Goal: Transaction & Acquisition: Purchase product/service

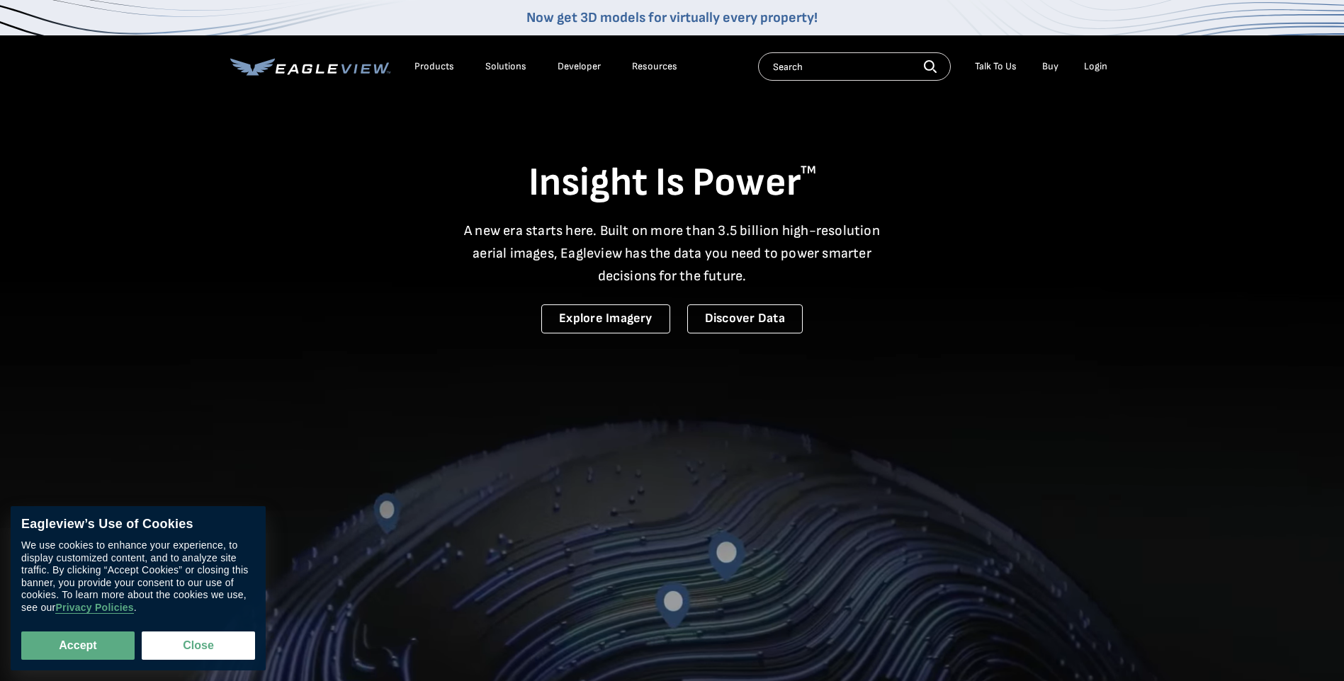
click at [1088, 67] on div "Login" at bounding box center [1095, 66] width 23 height 13
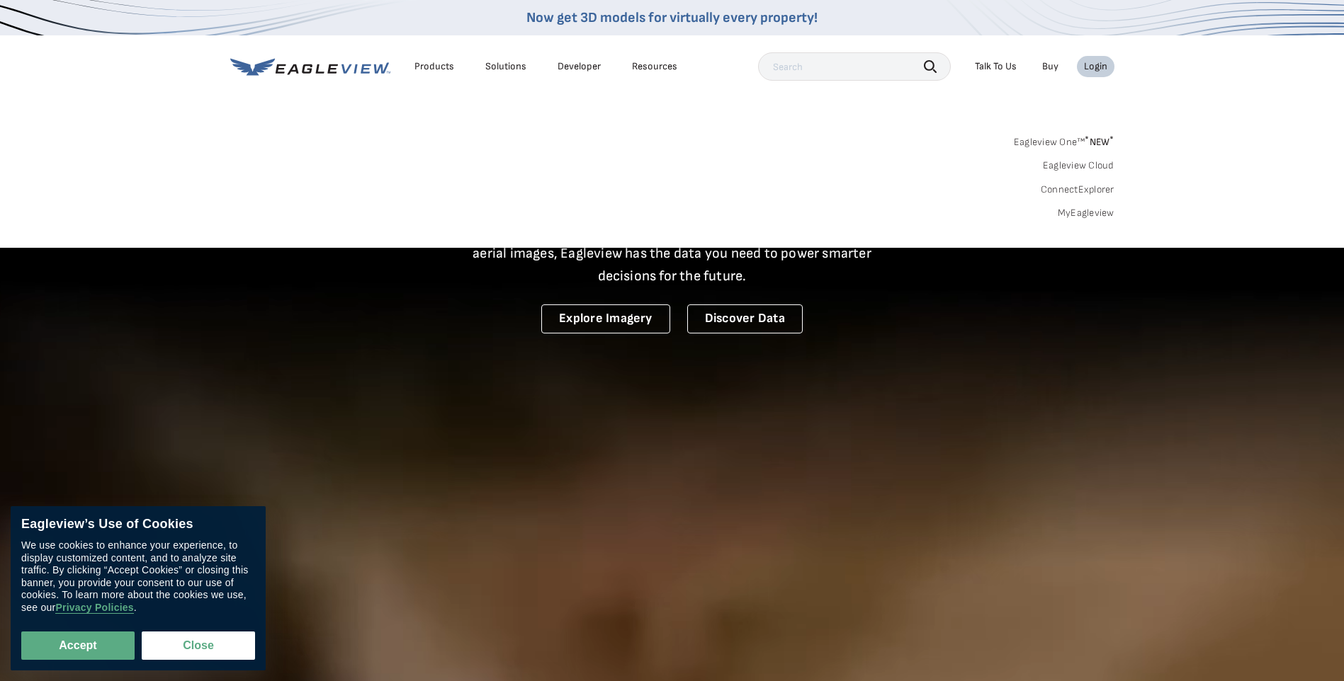
click at [1083, 210] on link "MyEagleview" at bounding box center [1085, 213] width 57 height 13
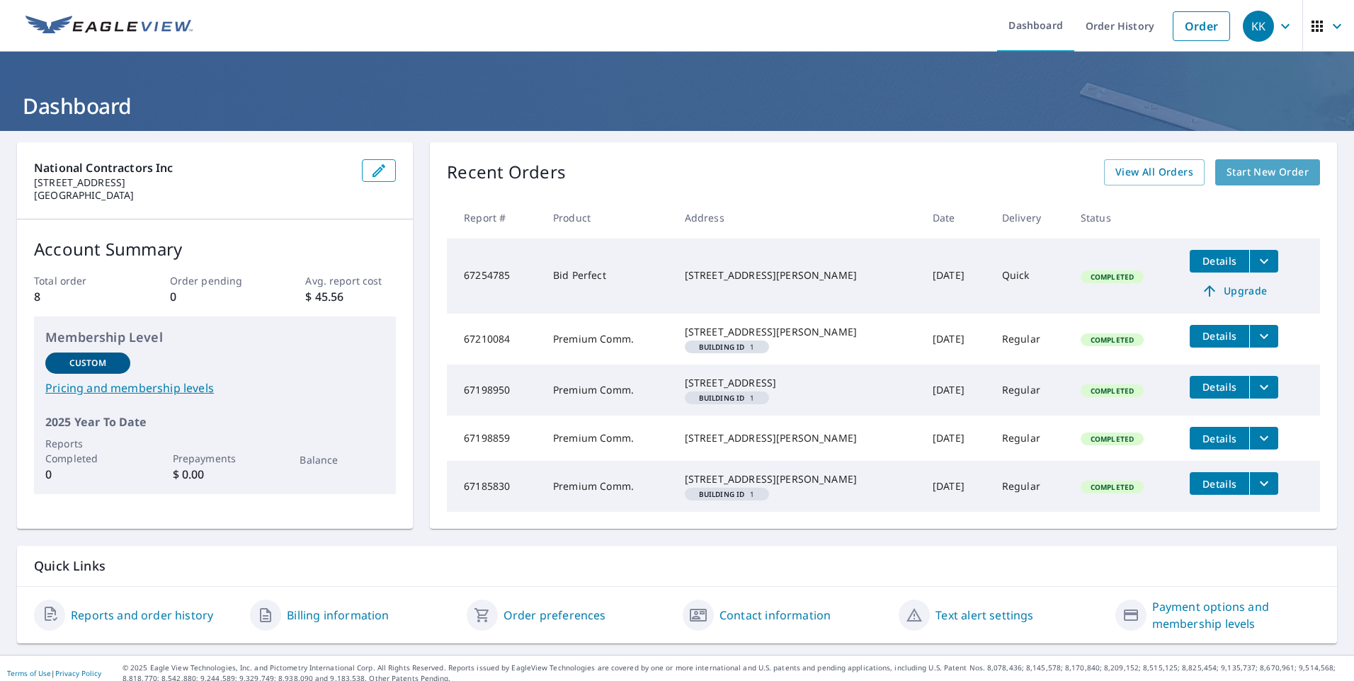
click at [1263, 168] on span "Start New Order" at bounding box center [1268, 173] width 82 height 18
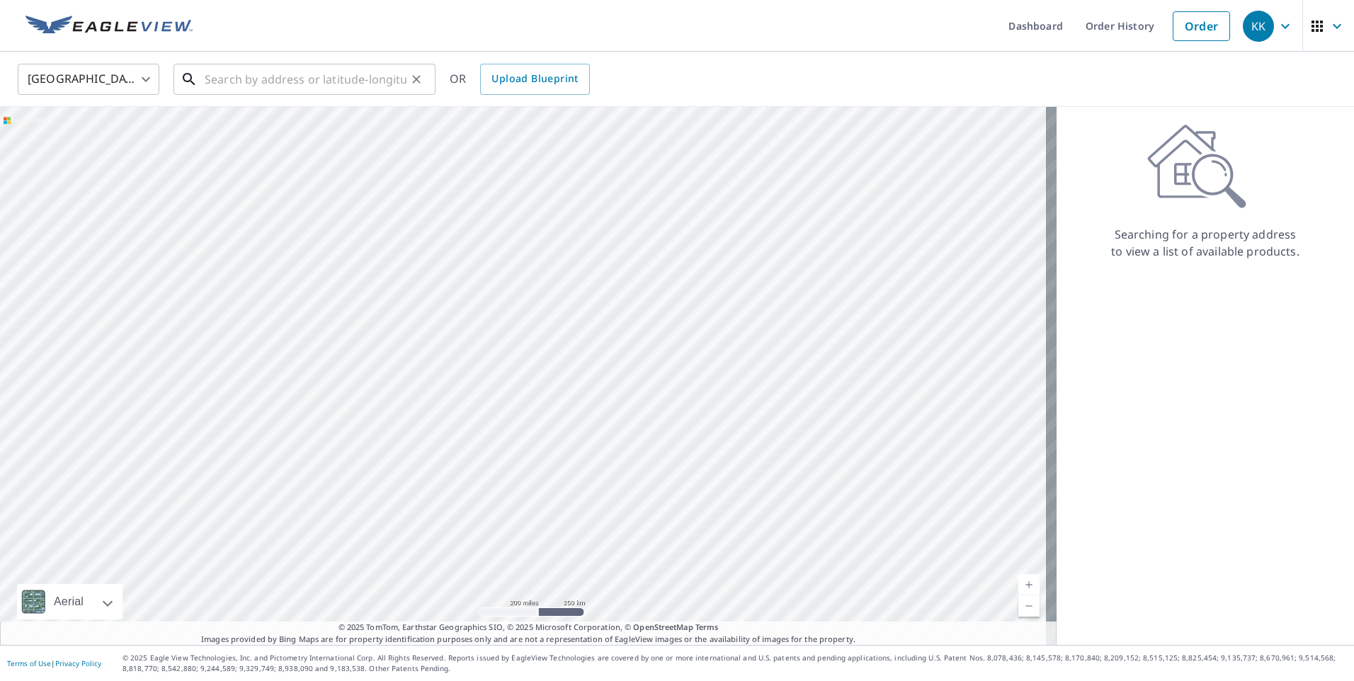
click at [324, 72] on input "text" at bounding box center [306, 79] width 202 height 40
type input "f"
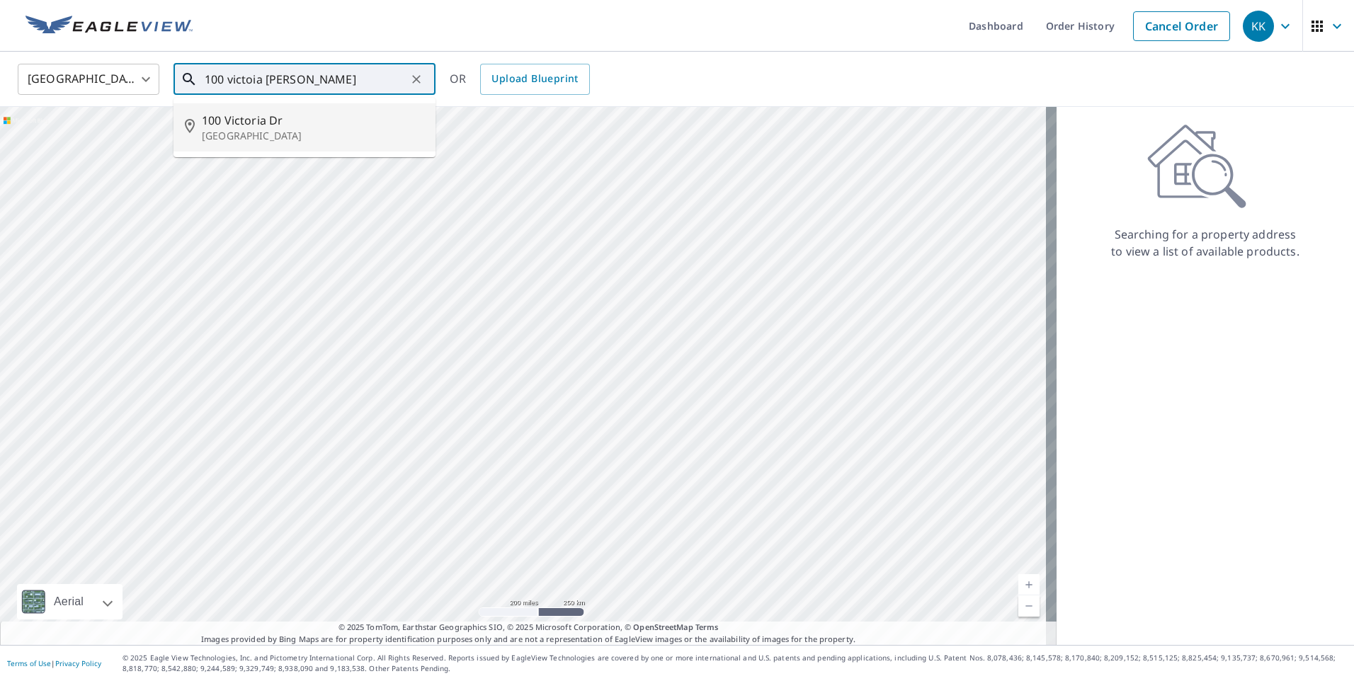
click at [280, 136] on p "[GEOGRAPHIC_DATA]" at bounding box center [313, 136] width 222 height 14
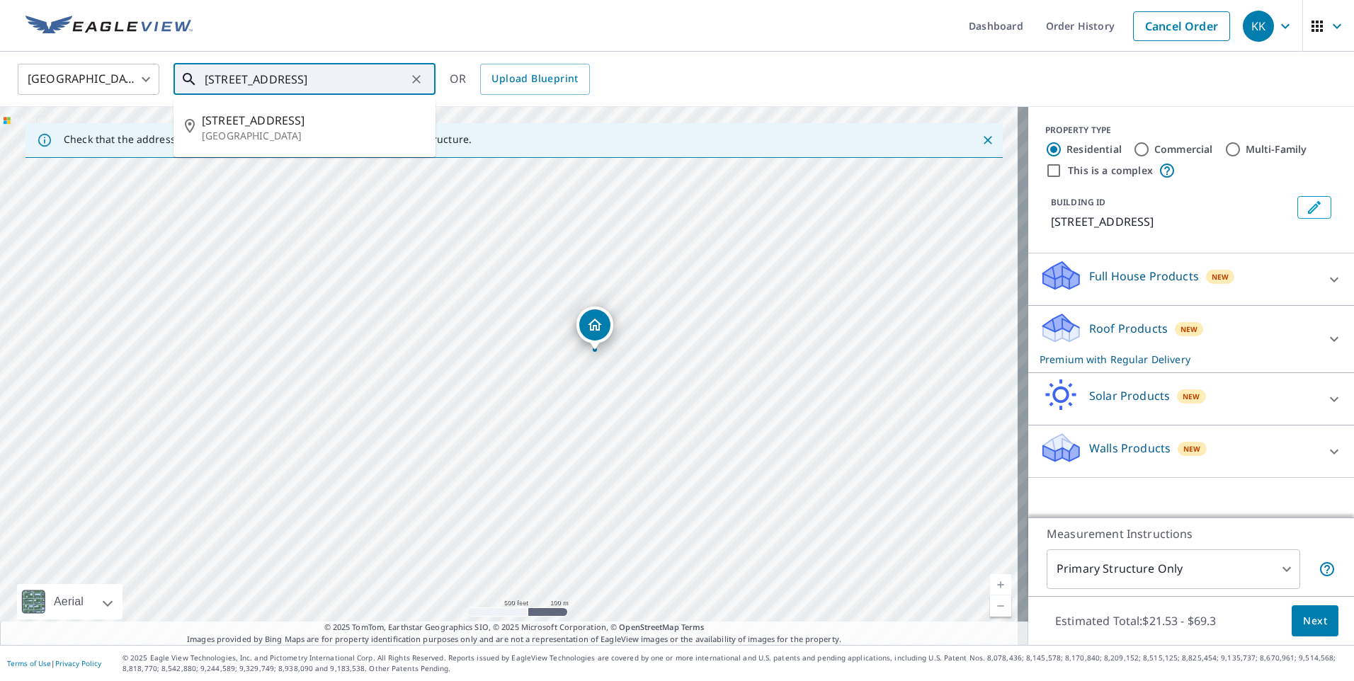
drag, startPoint x: 220, startPoint y: 78, endPoint x: 194, endPoint y: 77, distance: 26.2
click at [194, 77] on div "[STREET_ADDRESS] ​" at bounding box center [305, 79] width 262 height 31
type input "[STREET_ADDRESS]"
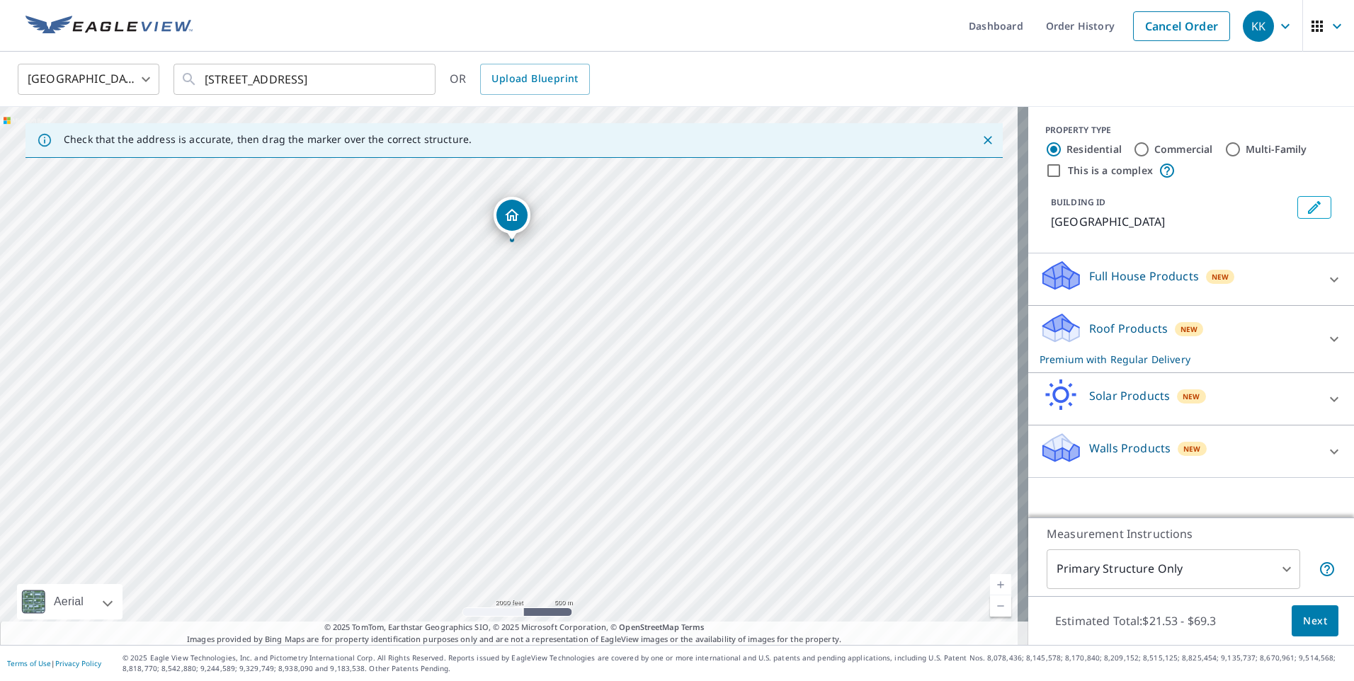
drag, startPoint x: 618, startPoint y: 357, endPoint x: 559, endPoint y: 294, distance: 86.7
click at [559, 294] on div "[GEOGRAPHIC_DATA]" at bounding box center [514, 376] width 1028 height 538
drag, startPoint x: 569, startPoint y: 346, endPoint x: 546, endPoint y: 358, distance: 26.0
click at [546, 358] on div "[GEOGRAPHIC_DATA]" at bounding box center [514, 376] width 1028 height 538
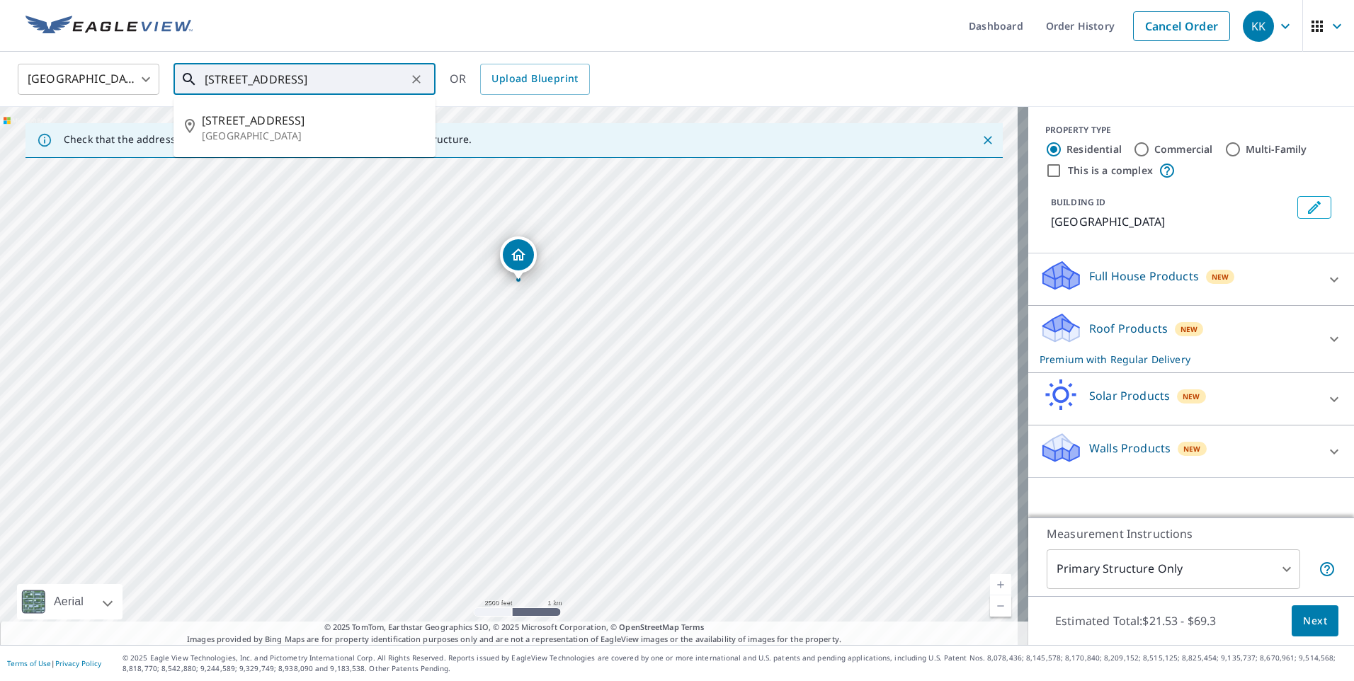
click at [393, 72] on input "[STREET_ADDRESS]" at bounding box center [306, 79] width 202 height 40
click at [413, 79] on icon "Clear" at bounding box center [416, 79] width 14 height 14
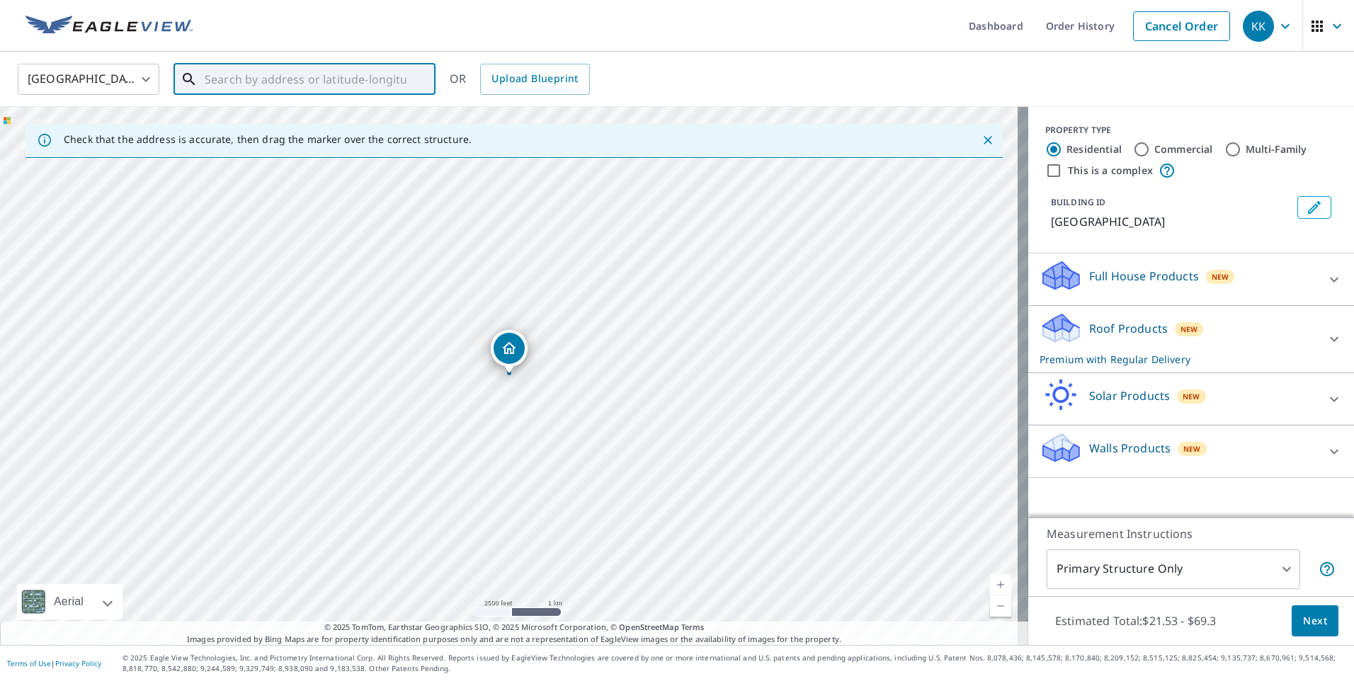
click at [300, 77] on input "text" at bounding box center [306, 79] width 202 height 40
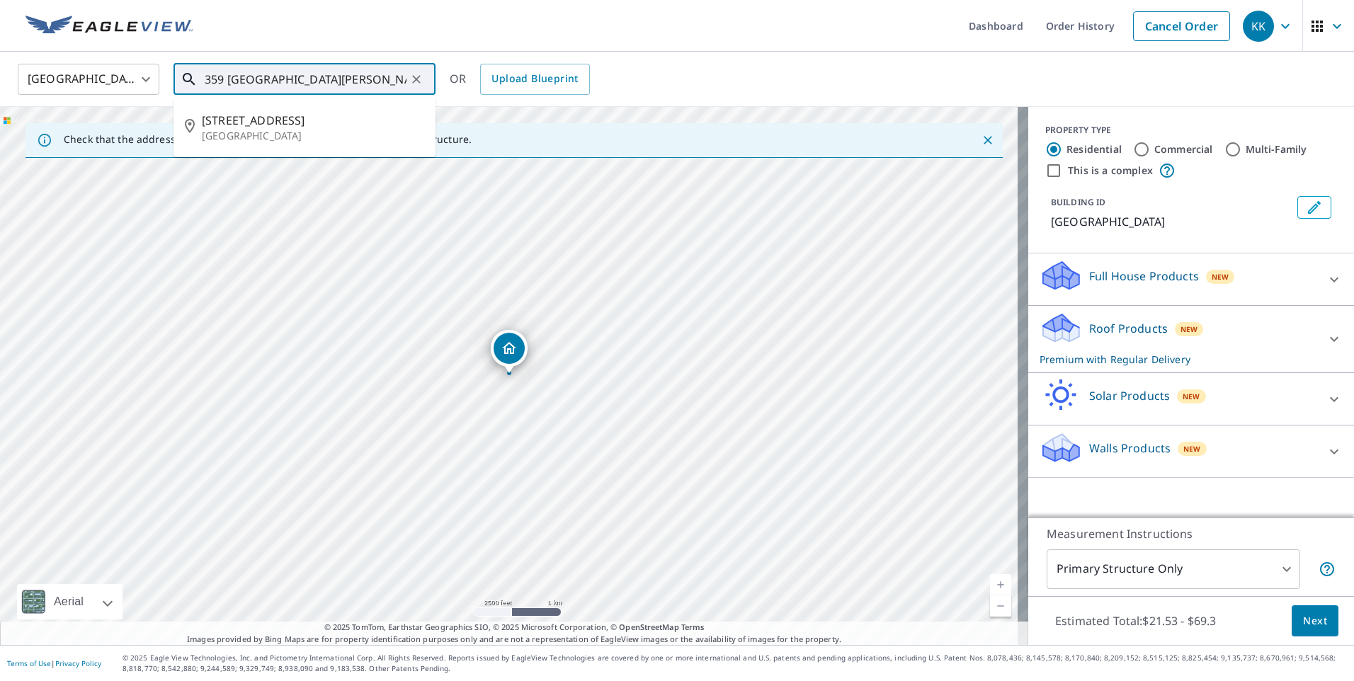
type input "359 [GEOGRAPHIC_DATA][PERSON_NAME]"
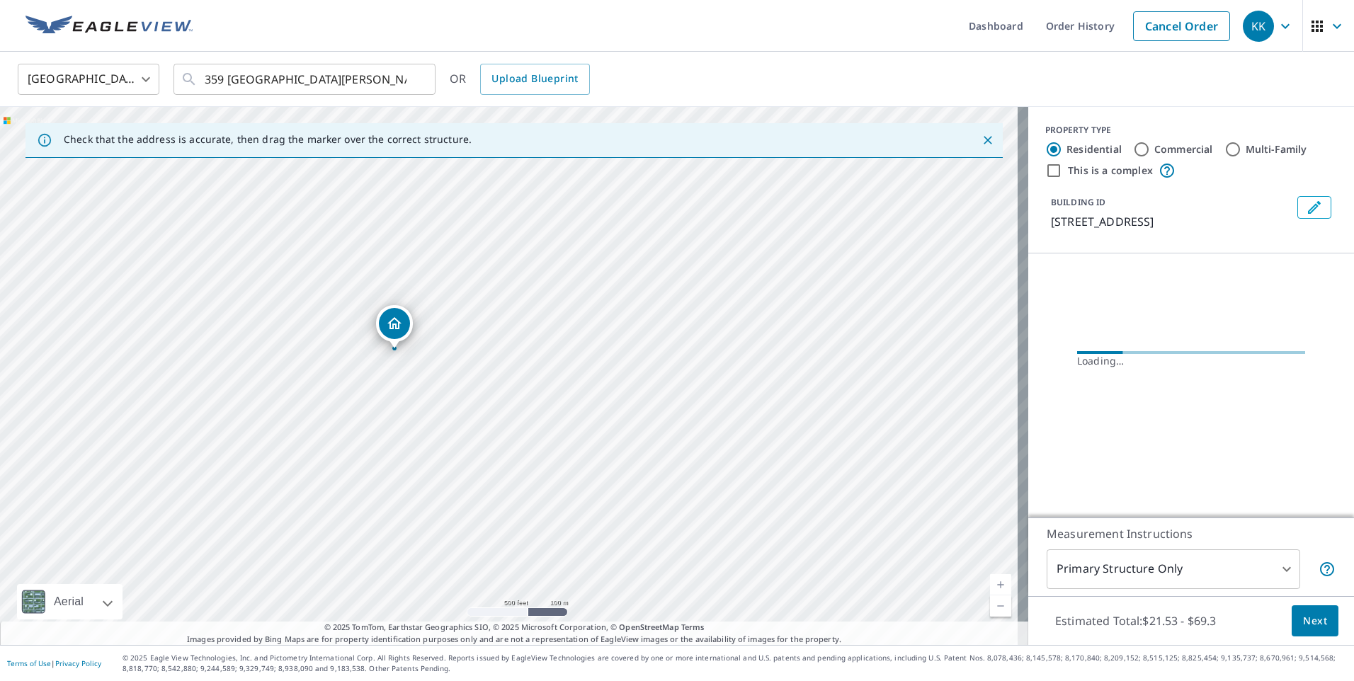
drag, startPoint x: 530, startPoint y: 402, endPoint x: 428, endPoint y: 218, distance: 209.9
click at [428, 218] on div "[STREET_ADDRESS][PERSON_NAME]" at bounding box center [514, 376] width 1028 height 538
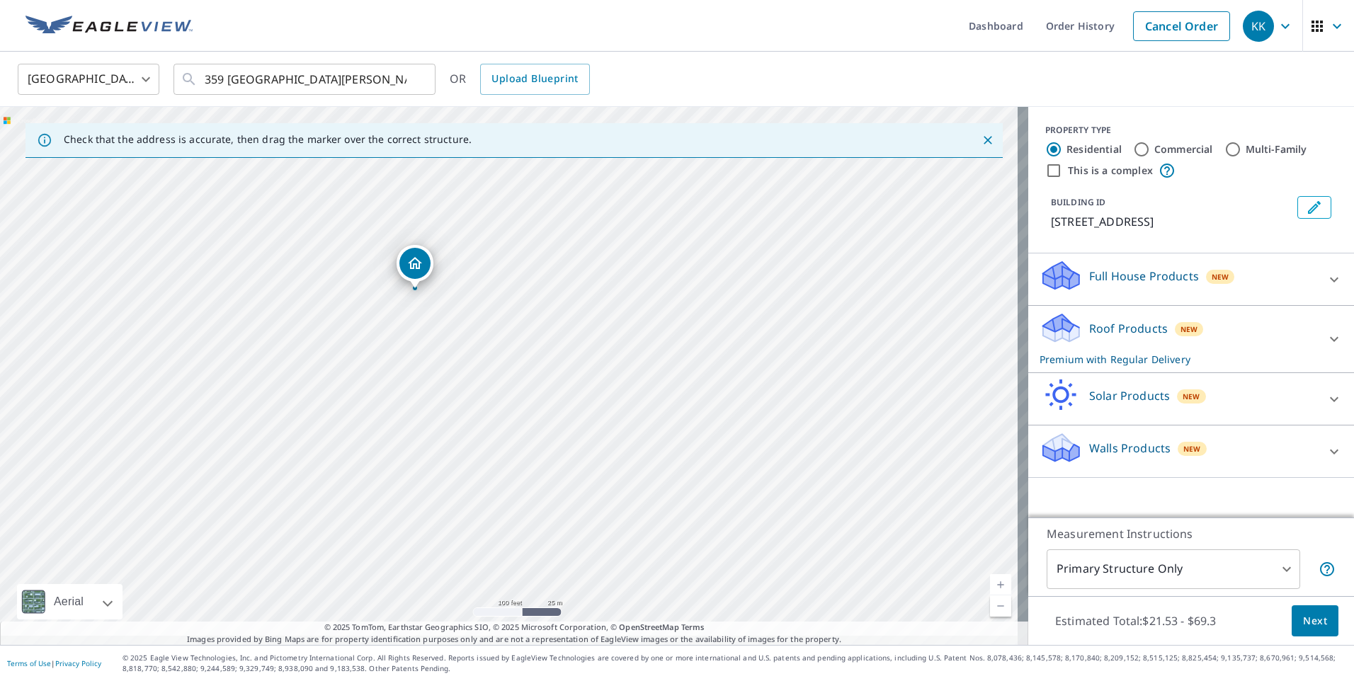
drag, startPoint x: 512, startPoint y: 399, endPoint x: 502, endPoint y: 228, distance: 171.7
click at [487, 177] on div "[STREET_ADDRESS][PERSON_NAME]" at bounding box center [514, 376] width 1028 height 538
drag, startPoint x: 531, startPoint y: 337, endPoint x: 531, endPoint y: 326, distance: 10.6
click at [531, 326] on div "[STREET_ADDRESS][PERSON_NAME]" at bounding box center [514, 376] width 1028 height 538
click at [494, 372] on div "[STREET_ADDRESS][PERSON_NAME]" at bounding box center [514, 376] width 1028 height 538
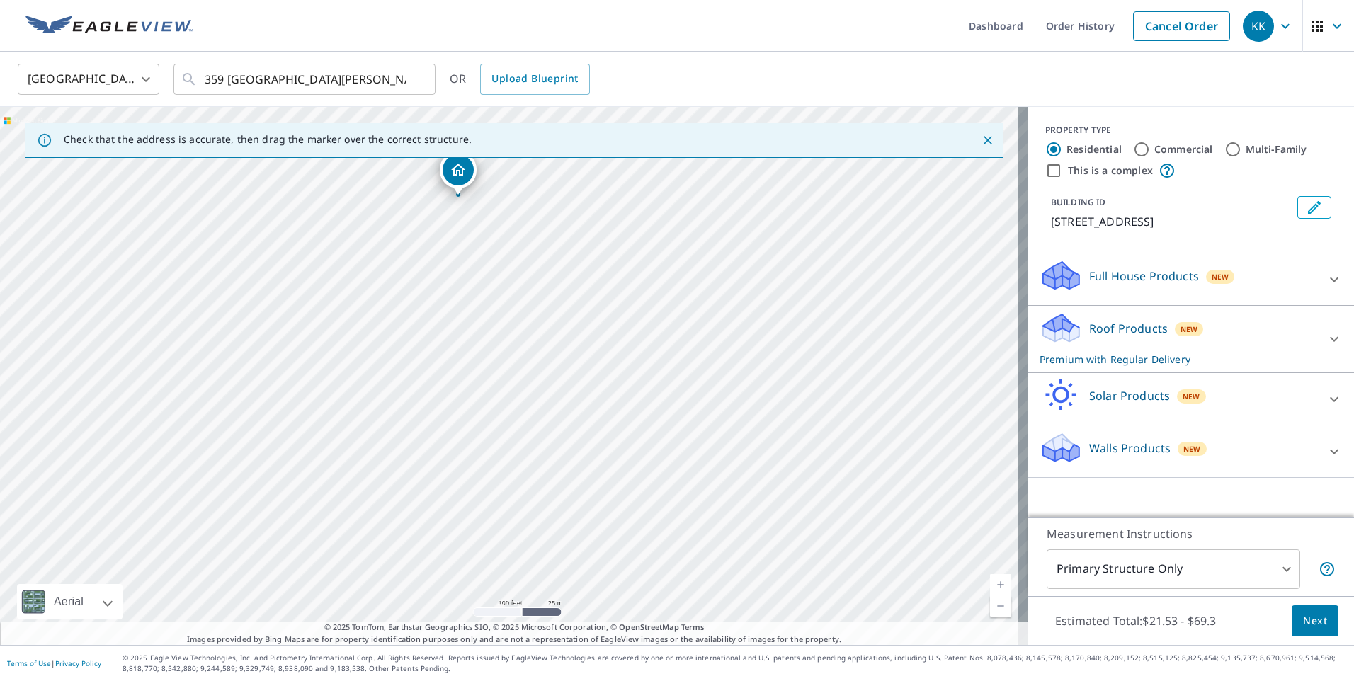
drag, startPoint x: 613, startPoint y: 396, endPoint x: 562, endPoint y: 217, distance: 186.3
click at [562, 217] on div "[STREET_ADDRESS][PERSON_NAME]" at bounding box center [514, 376] width 1028 height 538
drag, startPoint x: 562, startPoint y: 282, endPoint x: 565, endPoint y: 307, distance: 25.7
click at [565, 307] on div "[STREET_ADDRESS][PERSON_NAME]" at bounding box center [514, 376] width 1028 height 538
drag, startPoint x: 562, startPoint y: 314, endPoint x: 566, endPoint y: 294, distance: 21.0
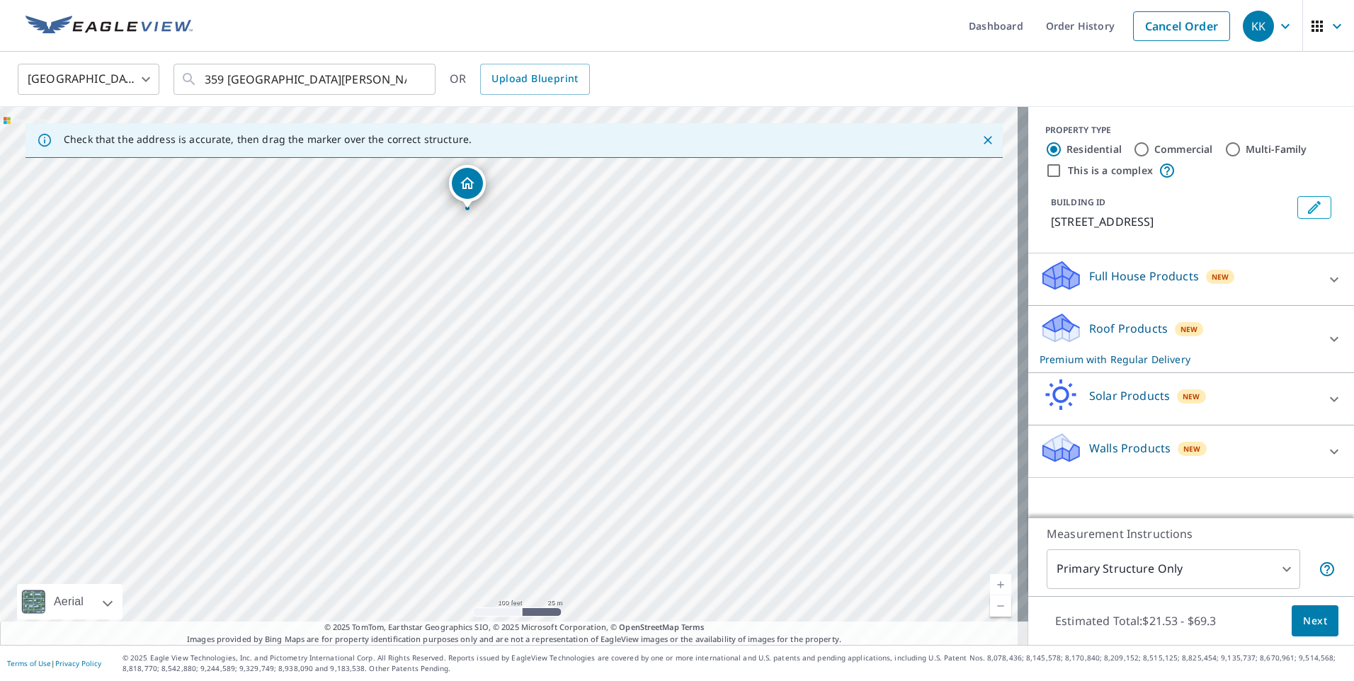
click at [566, 294] on div "[STREET_ADDRESS][PERSON_NAME]" at bounding box center [514, 376] width 1028 height 538
click at [1225, 147] on input "Multi-Family" at bounding box center [1233, 149] width 17 height 17
radio input "true"
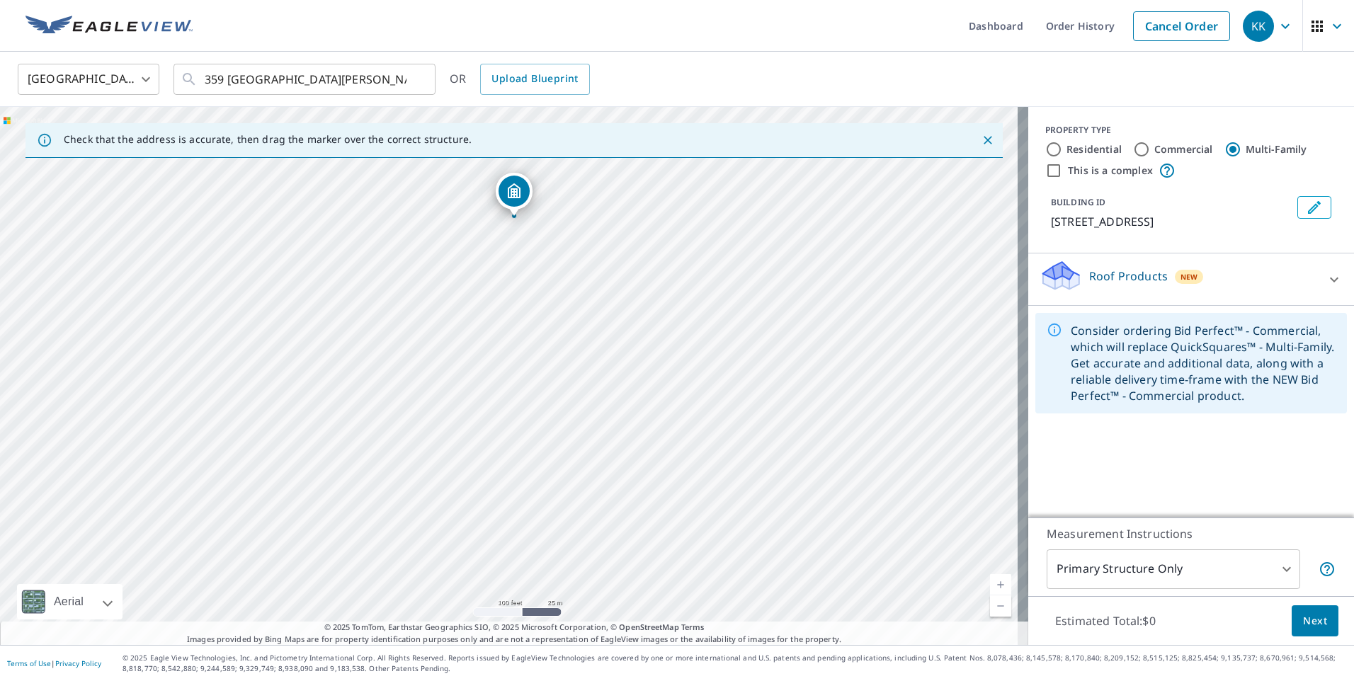
drag, startPoint x: 783, startPoint y: 392, endPoint x: 788, endPoint y: 235, distance: 157.3
click at [788, 235] on div "[STREET_ADDRESS][PERSON_NAME]" at bounding box center [514, 376] width 1028 height 538
drag, startPoint x: 668, startPoint y: 375, endPoint x: 649, endPoint y: 322, distance: 56.9
click at [649, 322] on div "[STREET_ADDRESS][PERSON_NAME]" at bounding box center [514, 376] width 1028 height 538
click at [1048, 173] on input "This is a complex" at bounding box center [1053, 170] width 17 height 17
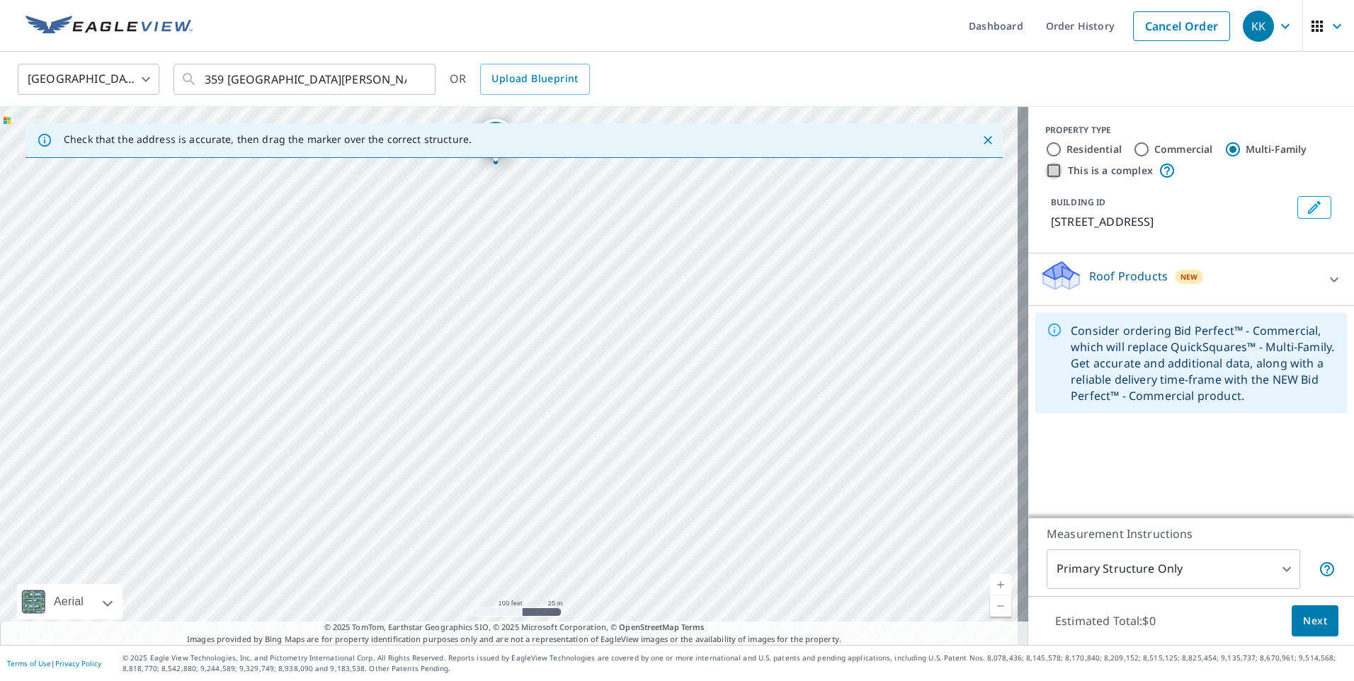
checkbox input "true"
radio input "true"
type input "4"
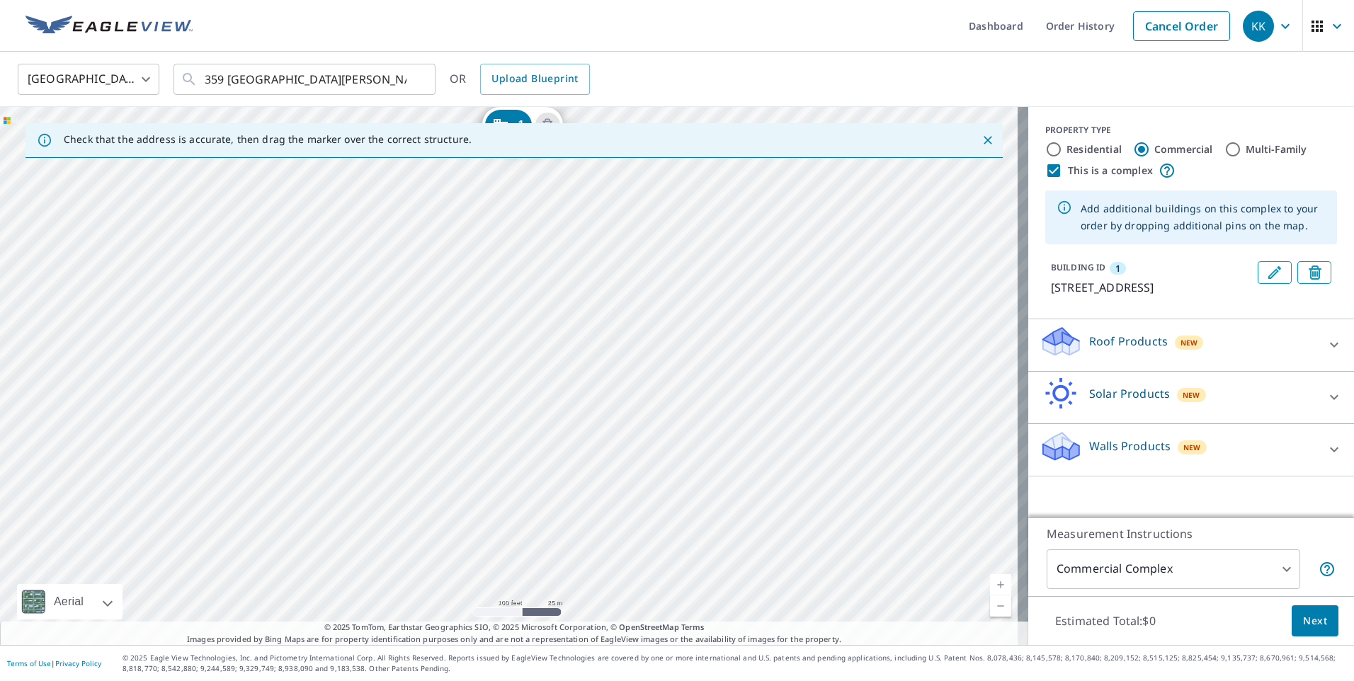
drag, startPoint x: 694, startPoint y: 418, endPoint x: 708, endPoint y: 195, distance: 223.5
click at [708, 195] on div "1 [STREET_ADDRESS][PERSON_NAME]" at bounding box center [514, 376] width 1028 height 538
click at [611, 318] on div "1 [STREET_ADDRESS][PERSON_NAME]" at bounding box center [514, 376] width 1028 height 538
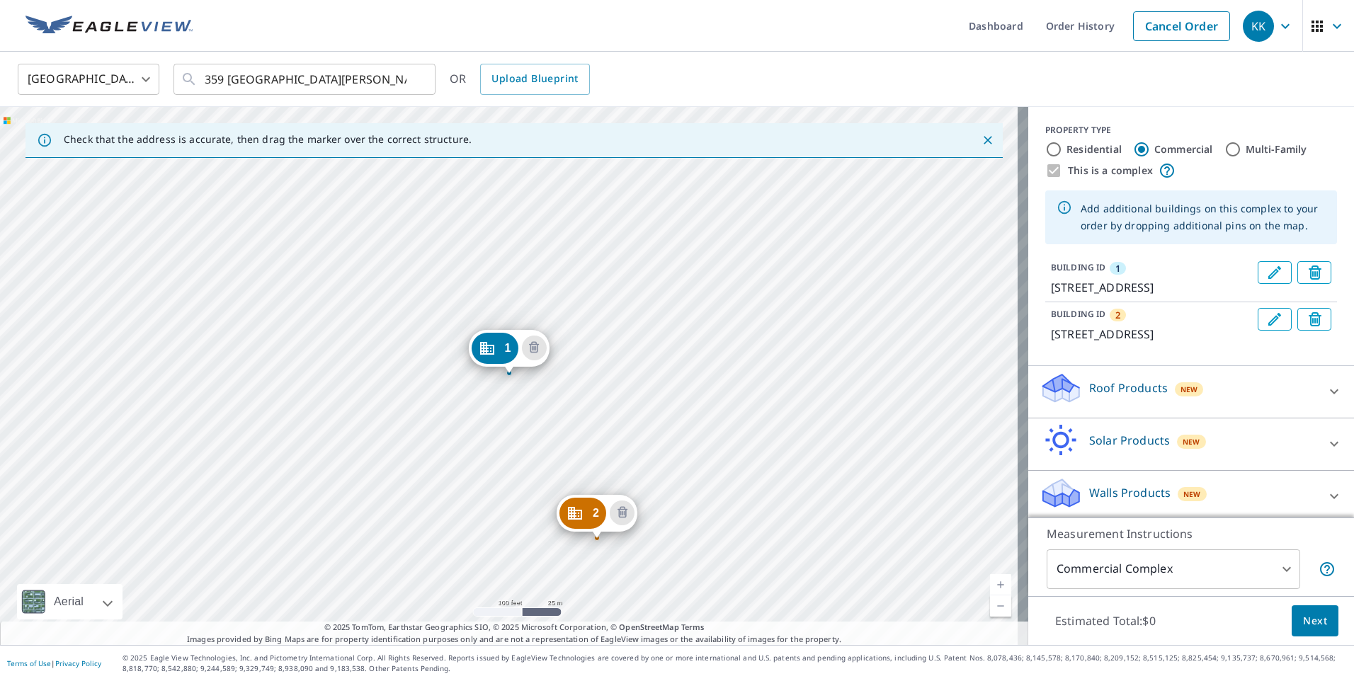
click at [466, 555] on div "2 [STREET_ADDRESS][PERSON_NAME] [GEOGRAPHIC_DATA][STREET_ADDRESS][PERSON_NAME]" at bounding box center [514, 376] width 1028 height 538
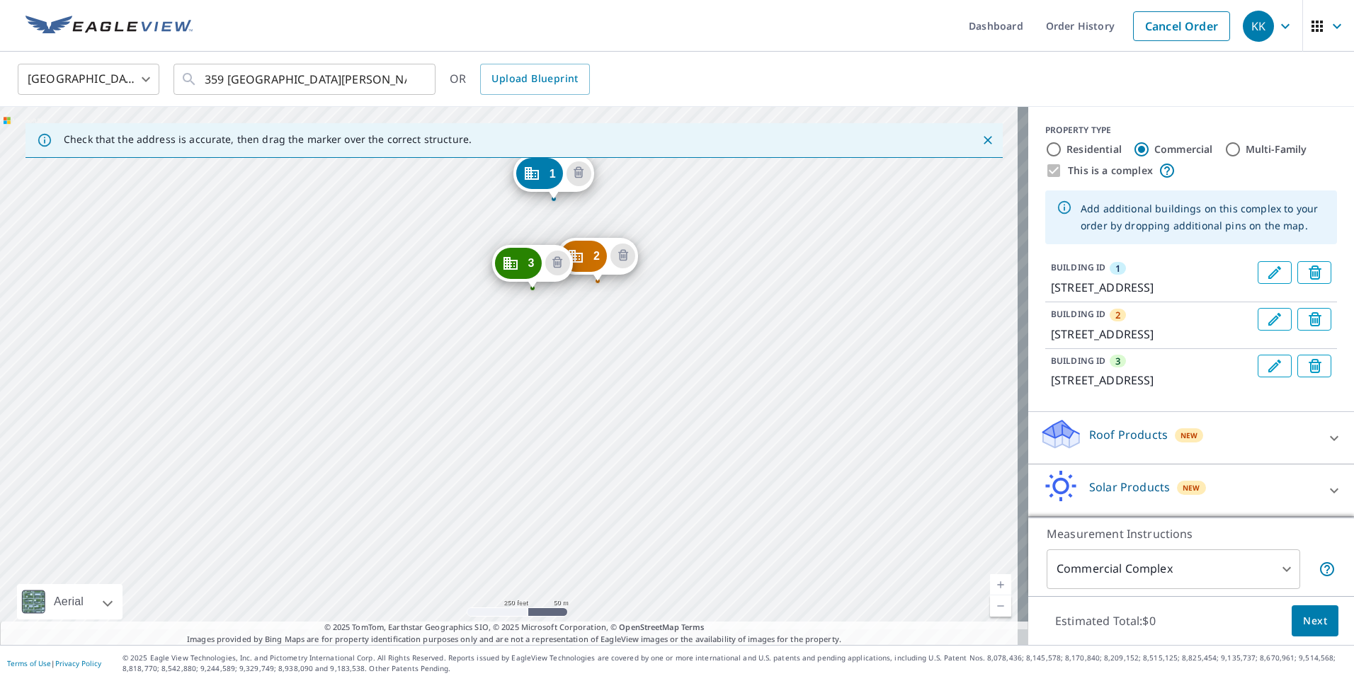
drag, startPoint x: 788, startPoint y: 516, endPoint x: 730, endPoint y: 288, distance: 235.2
click at [730, 288] on div "[GEOGRAPHIC_DATA][STREET_ADDRESS][PERSON_NAME] [GEOGRAPHIC_DATA][STREET_ADDRESS…" at bounding box center [514, 376] width 1028 height 538
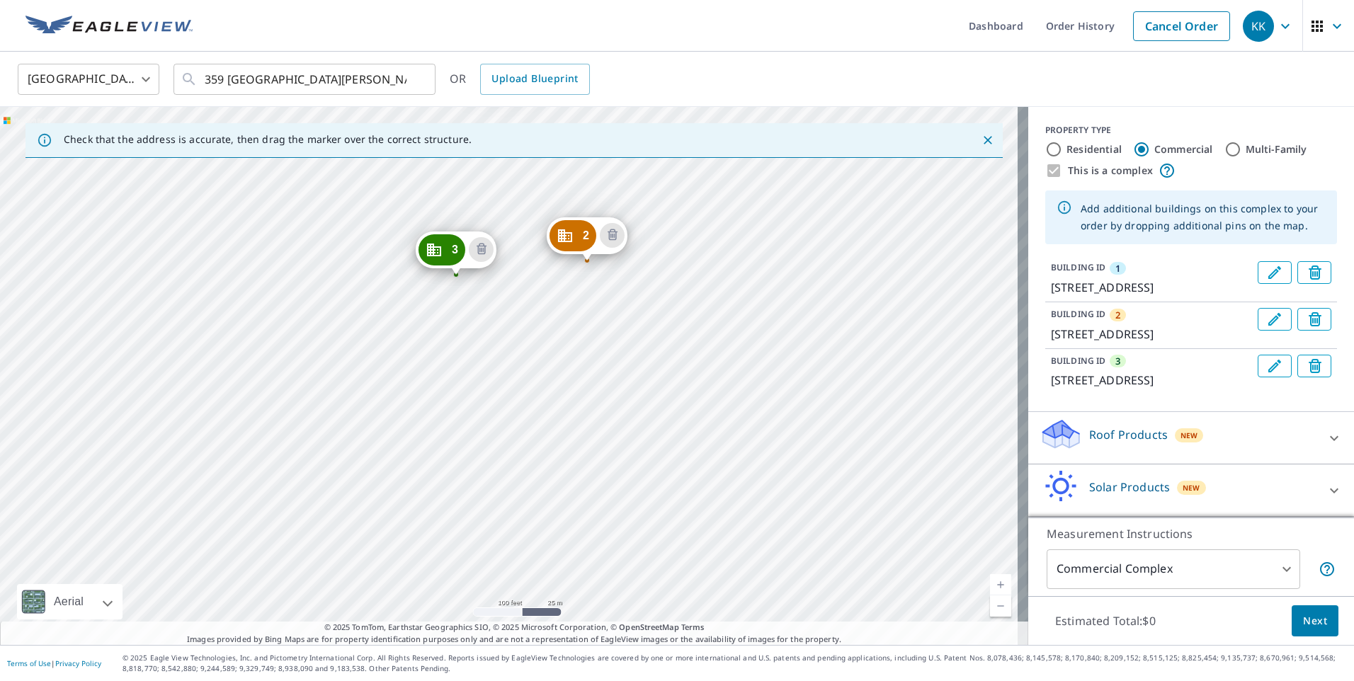
drag, startPoint x: 688, startPoint y: 295, endPoint x: 681, endPoint y: 369, distance: 74.6
click at [681, 369] on div "[GEOGRAPHIC_DATA][STREET_ADDRESS][PERSON_NAME] [GEOGRAPHIC_DATA][STREET_ADDRESS…" at bounding box center [514, 376] width 1028 height 538
click at [612, 232] on icon "Delete building 2" at bounding box center [612, 235] width 17 height 17
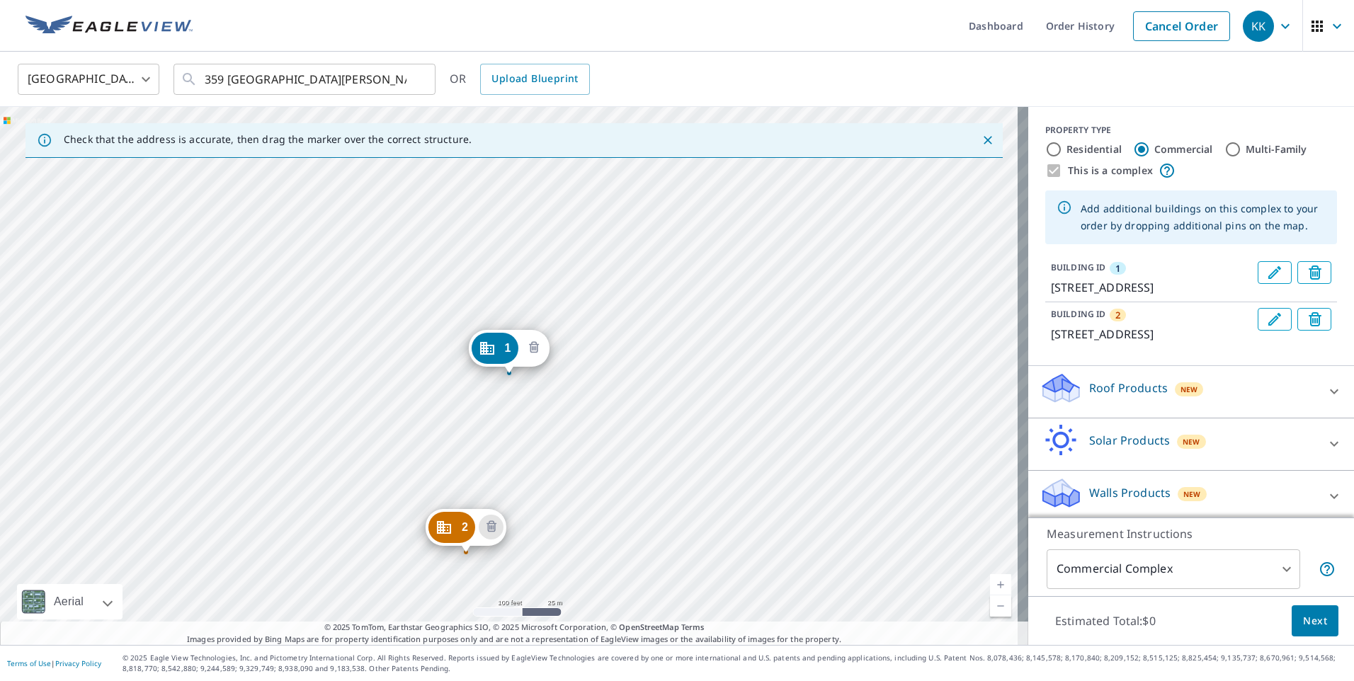
click at [535, 348] on icon "Delete building 1" at bounding box center [534, 348] width 17 height 17
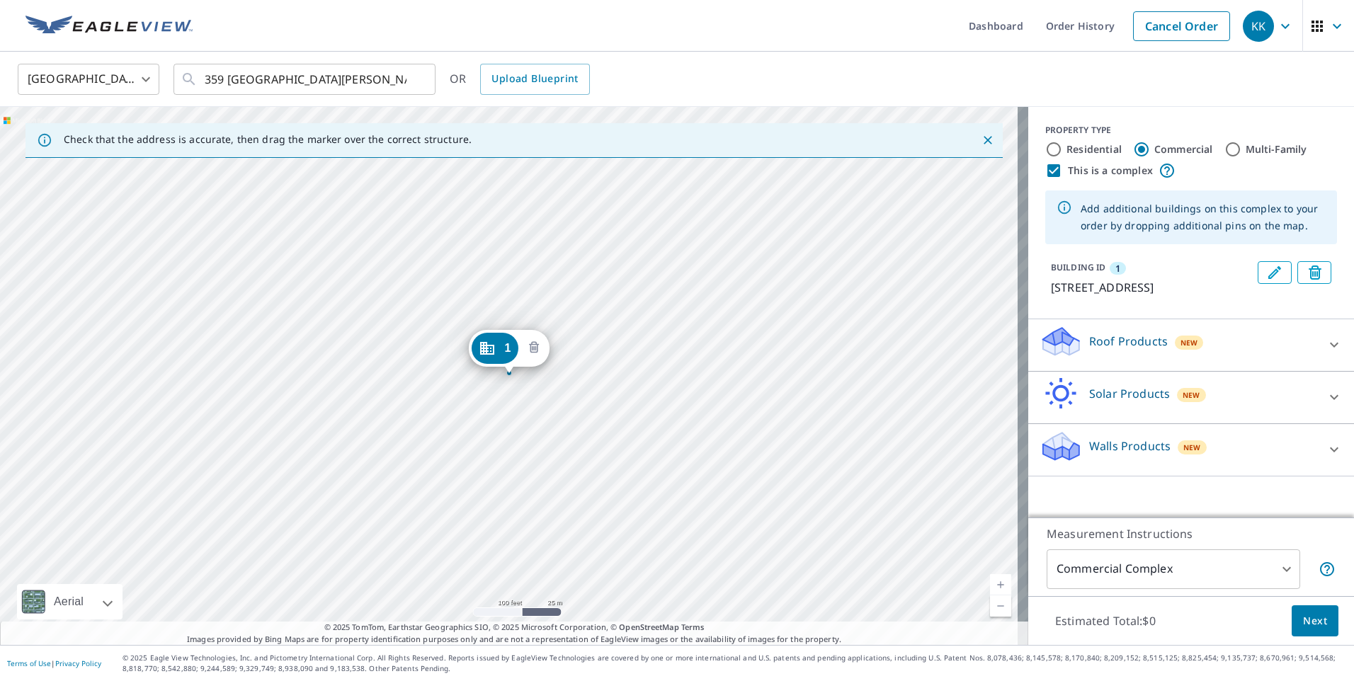
click at [533, 347] on icon "Delete building 1" at bounding box center [534, 348] width 17 height 17
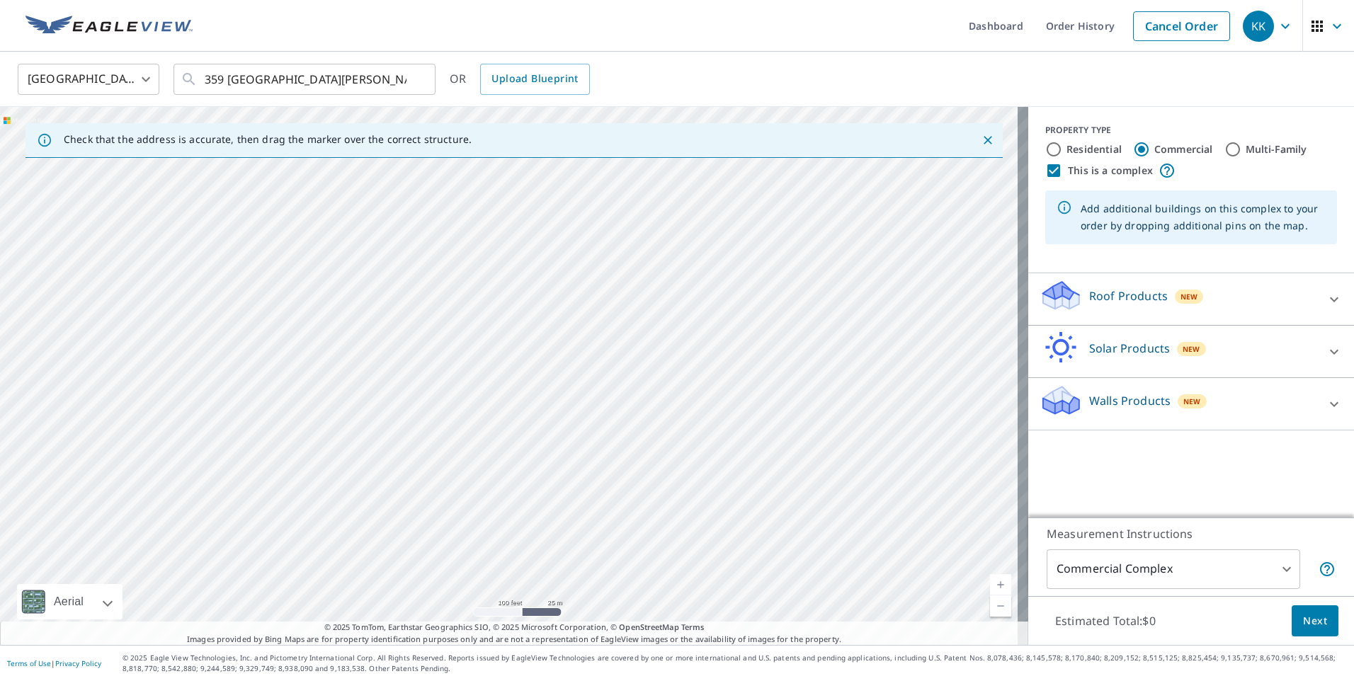
drag, startPoint x: 611, startPoint y: 453, endPoint x: 608, endPoint y: 190, distance: 263.5
click at [608, 190] on div at bounding box center [514, 376] width 1028 height 538
click at [569, 475] on div at bounding box center [514, 376] width 1028 height 538
type input "[STREET_ADDRESS]"
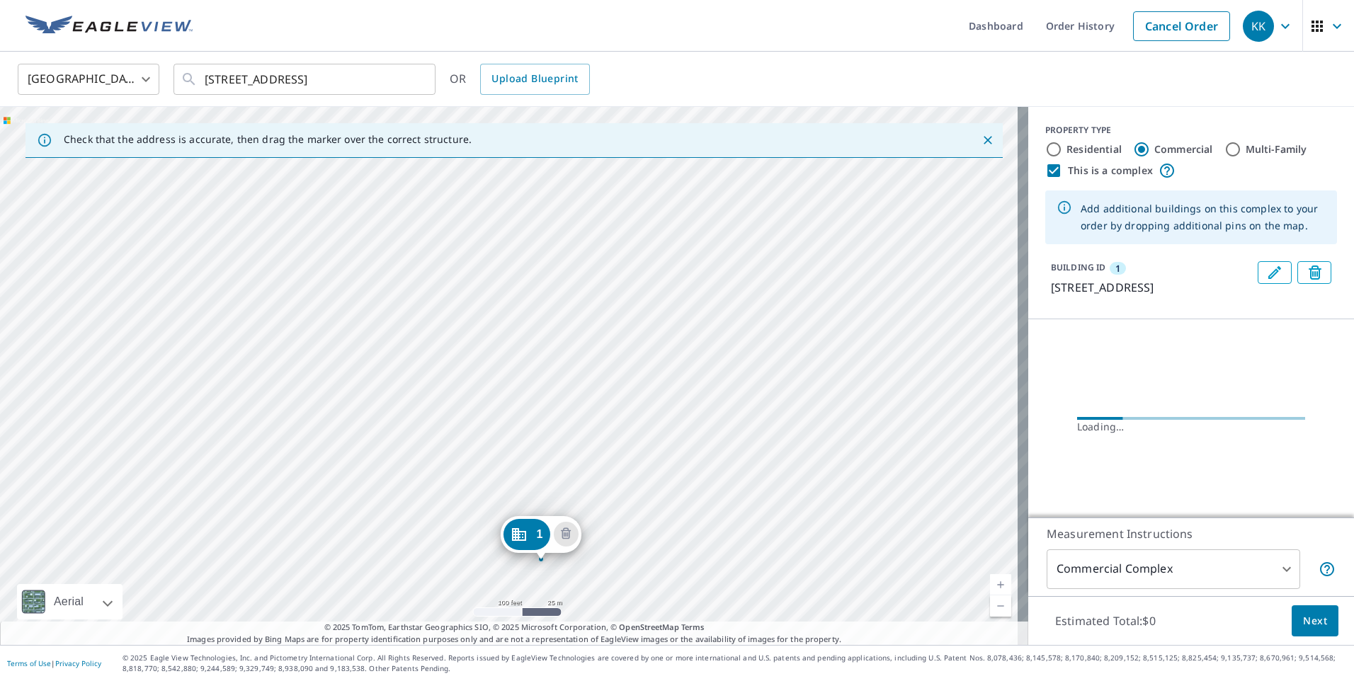
drag, startPoint x: 582, startPoint y: 244, endPoint x: 614, endPoint y: 431, distance: 189.0
click at [614, 431] on div "1 [STREET_ADDRESS][PERSON_NAME]" at bounding box center [514, 376] width 1028 height 538
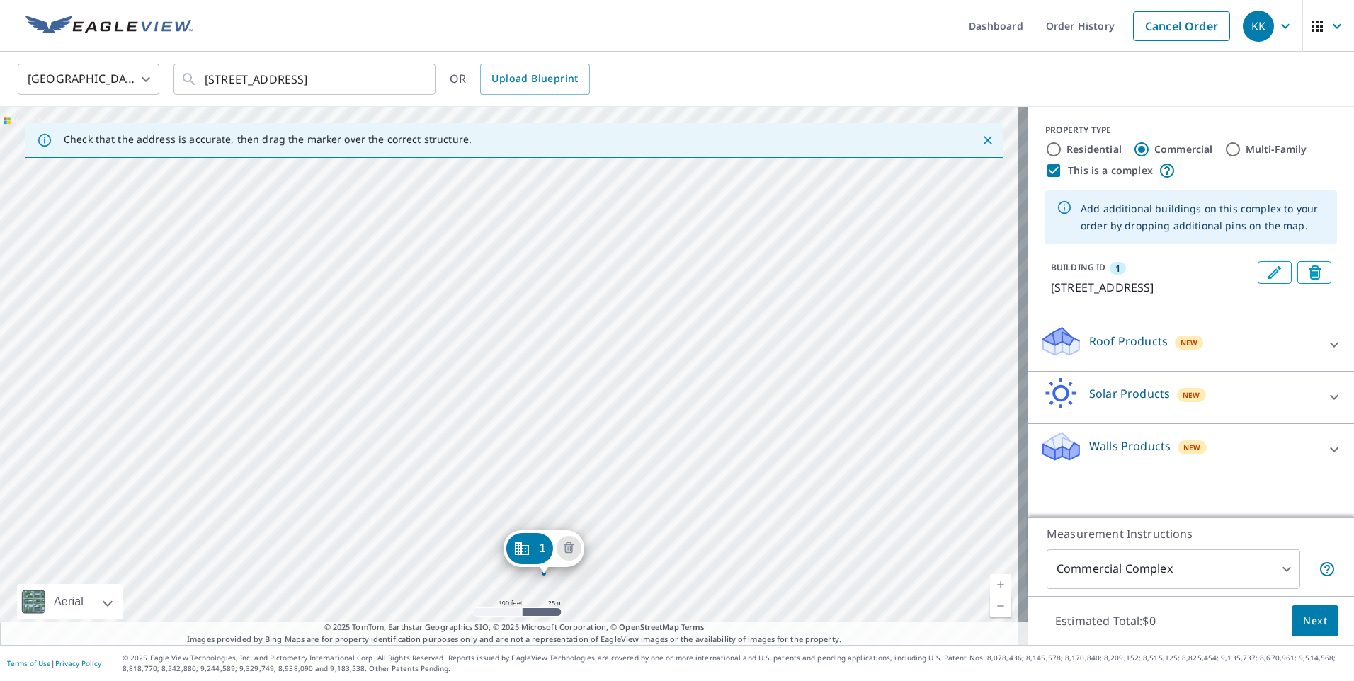
drag, startPoint x: 630, startPoint y: 280, endPoint x: 664, endPoint y: 480, distance: 203.4
click at [664, 480] on div "1 [STREET_ADDRESS][PERSON_NAME]" at bounding box center [514, 376] width 1028 height 538
click at [559, 386] on div "1 [STREET_ADDRESS][PERSON_NAME]" at bounding box center [514, 376] width 1028 height 538
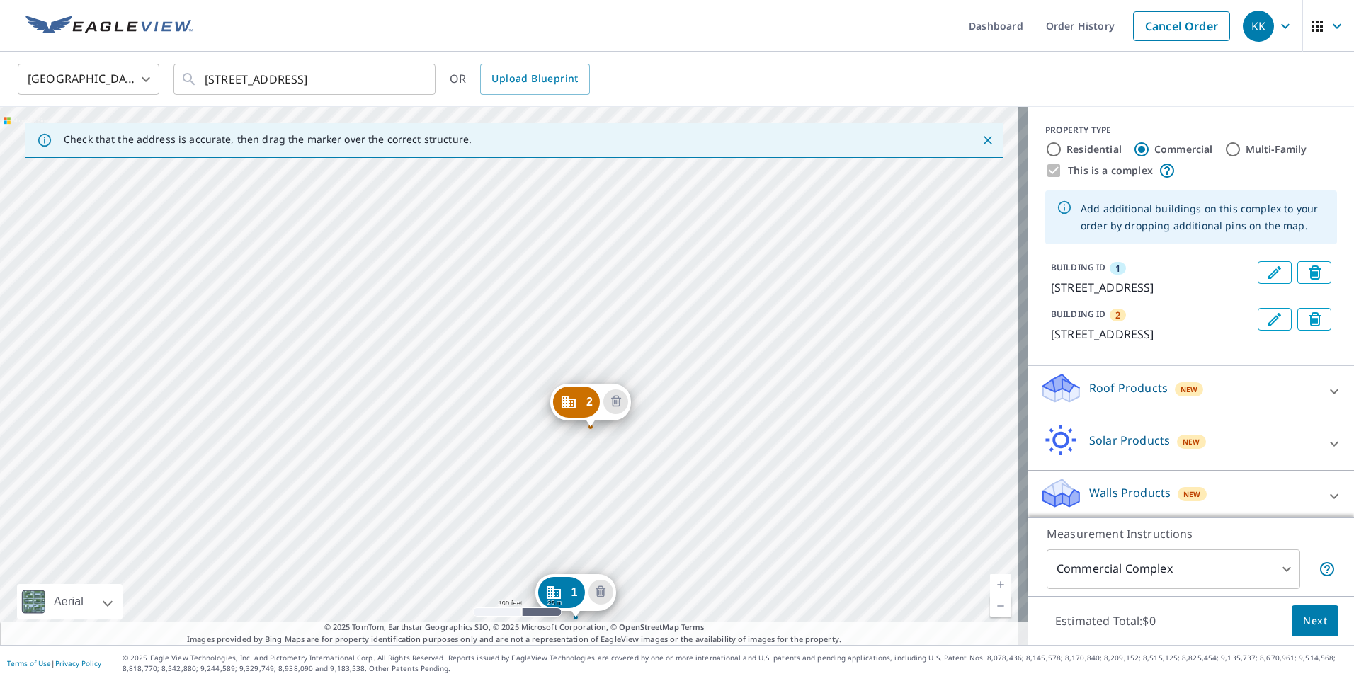
drag, startPoint x: 554, startPoint y: 259, endPoint x: 622, endPoint y: 522, distance: 271.4
click at [622, 522] on div "2 [STREET_ADDRESS][PERSON_NAME] [GEOGRAPHIC_DATA][STREET_ADDRESS][PERSON_NAME]" at bounding box center [514, 376] width 1028 height 538
click at [501, 271] on div "2 [STREET_ADDRESS][PERSON_NAME] [GEOGRAPHIC_DATA][STREET_ADDRESS][PERSON_NAME]" at bounding box center [514, 376] width 1028 height 538
click at [499, 271] on div "2 [STREET_ADDRESS][PERSON_NAME] [GEOGRAPHIC_DATA][STREET_ADDRESS][PERSON_NAME]" at bounding box center [514, 376] width 1028 height 538
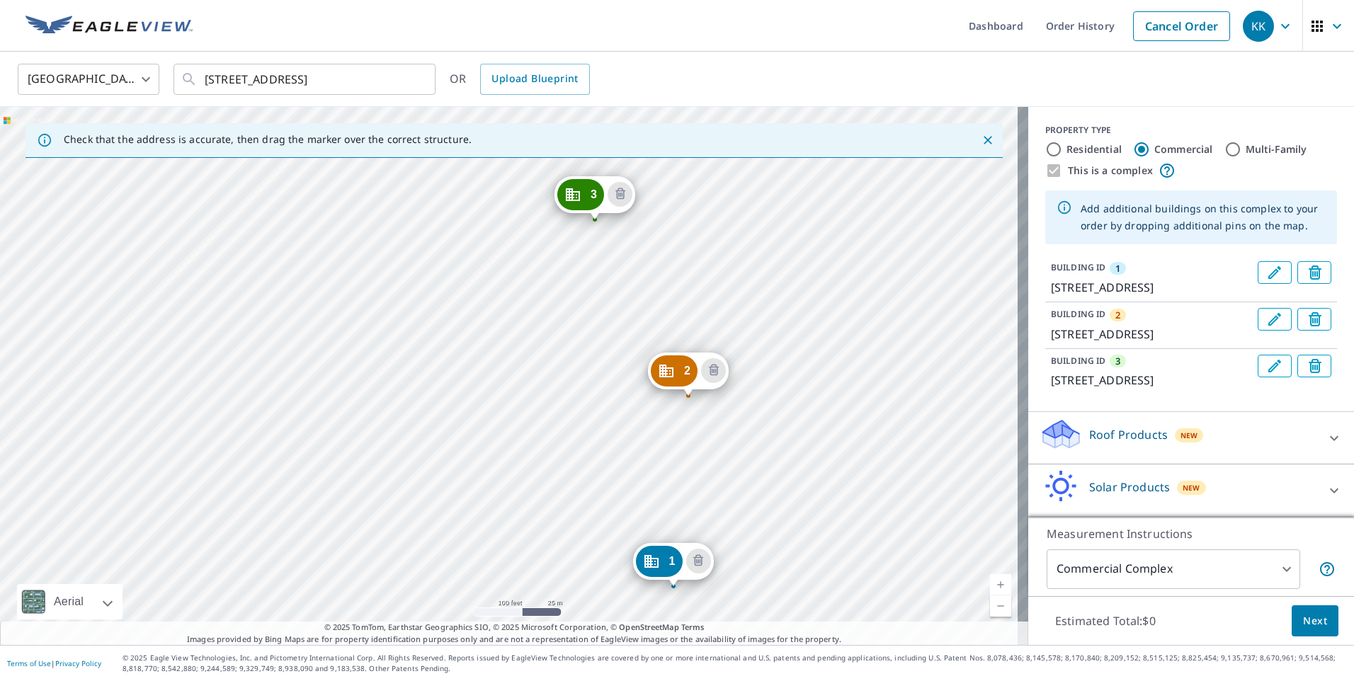
click at [652, 475] on div "2 [STREET_ADDRESS][PERSON_NAME] [GEOGRAPHIC_DATA][STREET_ADDRESS][PERSON_NAME] …" at bounding box center [514, 376] width 1028 height 538
click at [561, 421] on div "2 [STREET_ADDRESS][PERSON_NAME] [GEOGRAPHIC_DATA][STREET_ADDRESS][PERSON_NAME] …" at bounding box center [514, 376] width 1028 height 538
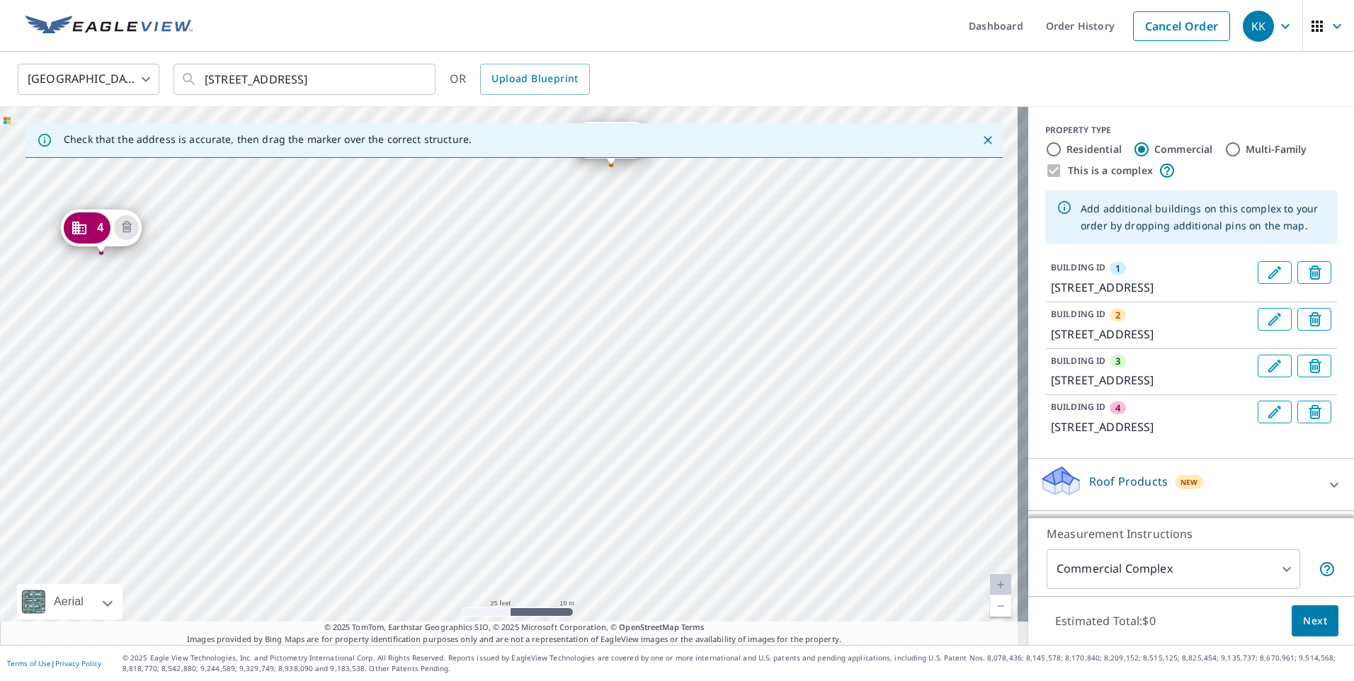
drag, startPoint x: 403, startPoint y: 230, endPoint x: 586, endPoint y: 552, distance: 370.2
click at [586, 552] on div "2 [STREET_ADDRESS][PERSON_NAME] [GEOGRAPHIC_DATA][STREET_ADDRESS][PERSON_NAME] …" at bounding box center [514, 376] width 1028 height 538
drag, startPoint x: 536, startPoint y: 500, endPoint x: 486, endPoint y: 286, distance: 219.7
click at [486, 286] on div "2 [STREET_ADDRESS][PERSON_NAME] [GEOGRAPHIC_DATA][STREET_ADDRESS][PERSON_NAME] …" at bounding box center [514, 376] width 1028 height 538
click at [364, 370] on div "2 [STREET_ADDRESS][PERSON_NAME] [GEOGRAPHIC_DATA][STREET_ADDRESS][PERSON_NAME] …" at bounding box center [514, 376] width 1028 height 538
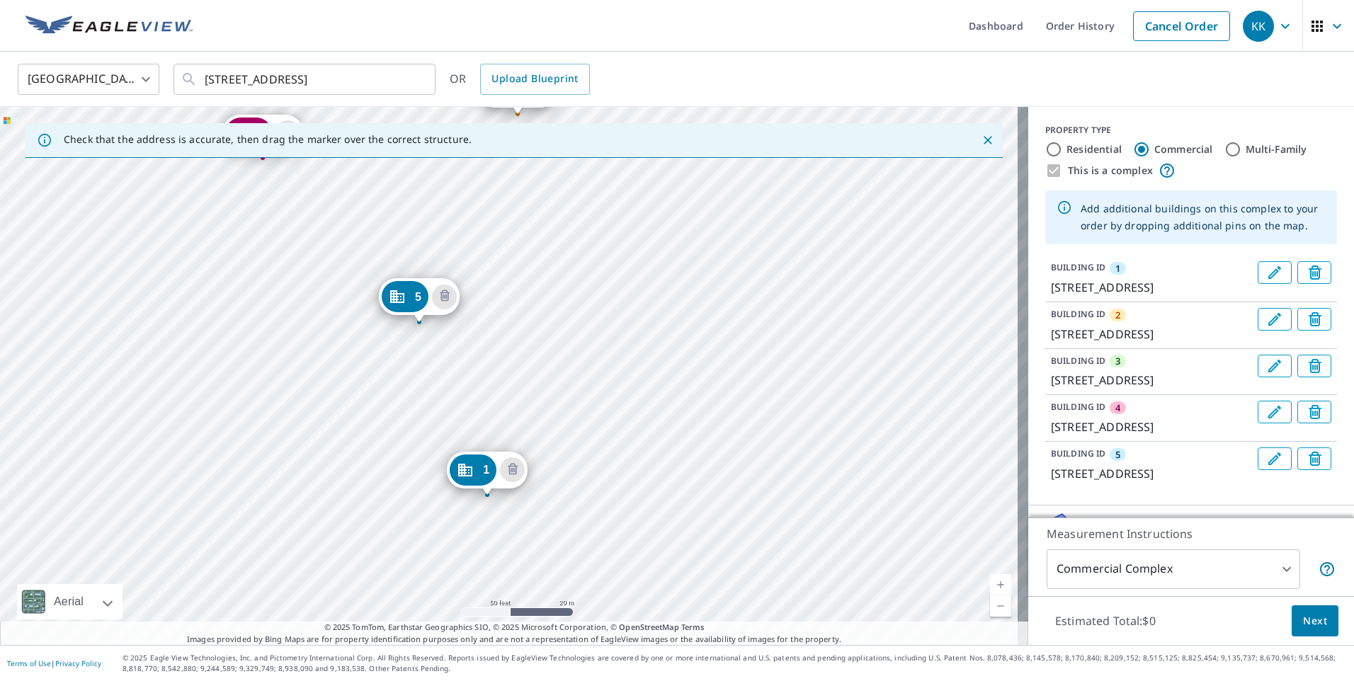
drag, startPoint x: 539, startPoint y: 270, endPoint x: 511, endPoint y: 399, distance: 132.0
click at [511, 399] on div "2 [STREET_ADDRESS][PERSON_NAME] [GEOGRAPHIC_DATA][STREET_ADDRESS][PERSON_NAME] …" at bounding box center [514, 376] width 1028 height 538
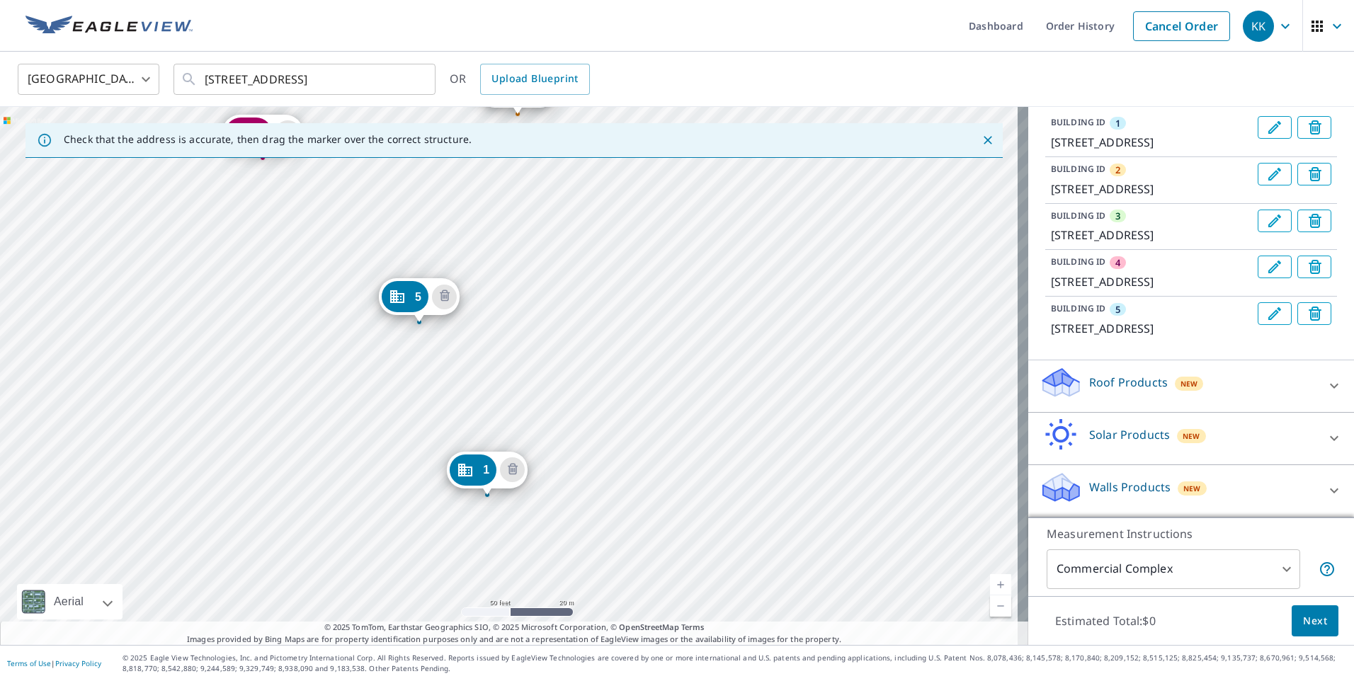
scroll to position [230, 0]
click at [1330, 386] on icon at bounding box center [1334, 386] width 8 height 5
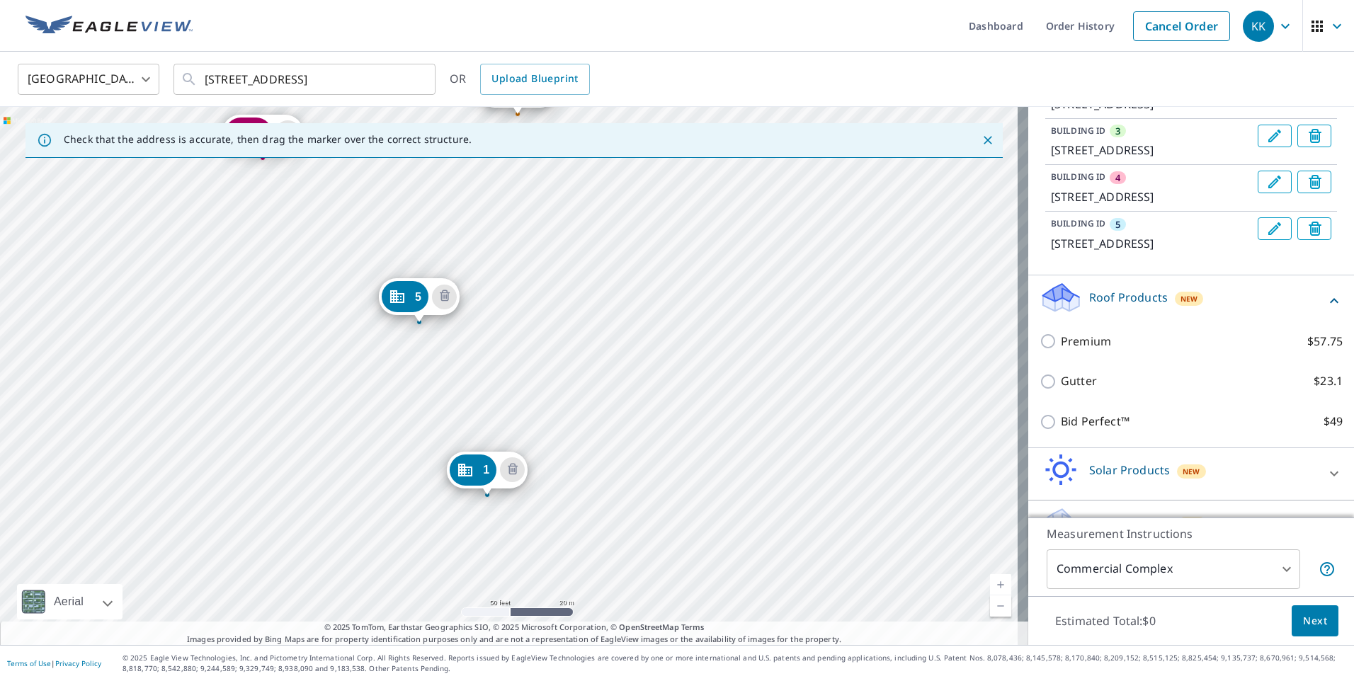
scroll to position [301, 0]
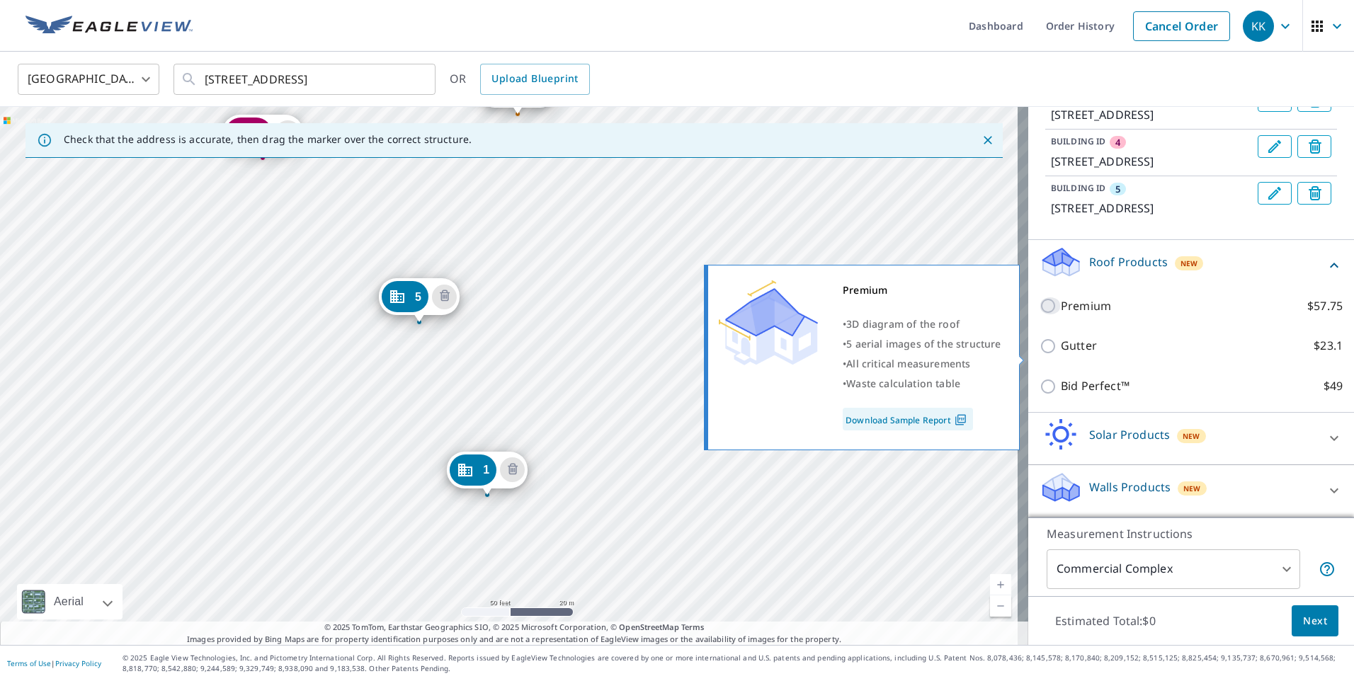
click at [1043, 314] on input "Premium $57.75" at bounding box center [1050, 305] width 21 height 17
checkbox input "true"
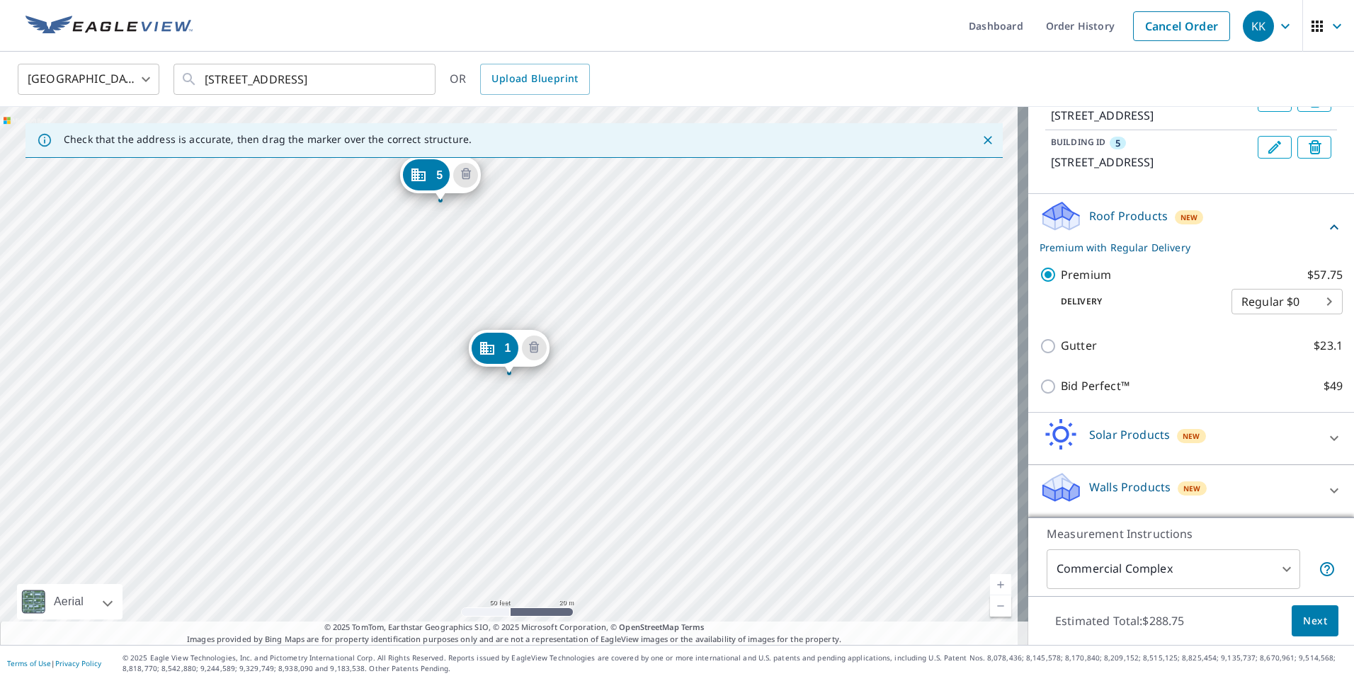
scroll to position [397, 0]
click at [1307, 616] on span "Next" at bounding box center [1315, 622] width 24 height 18
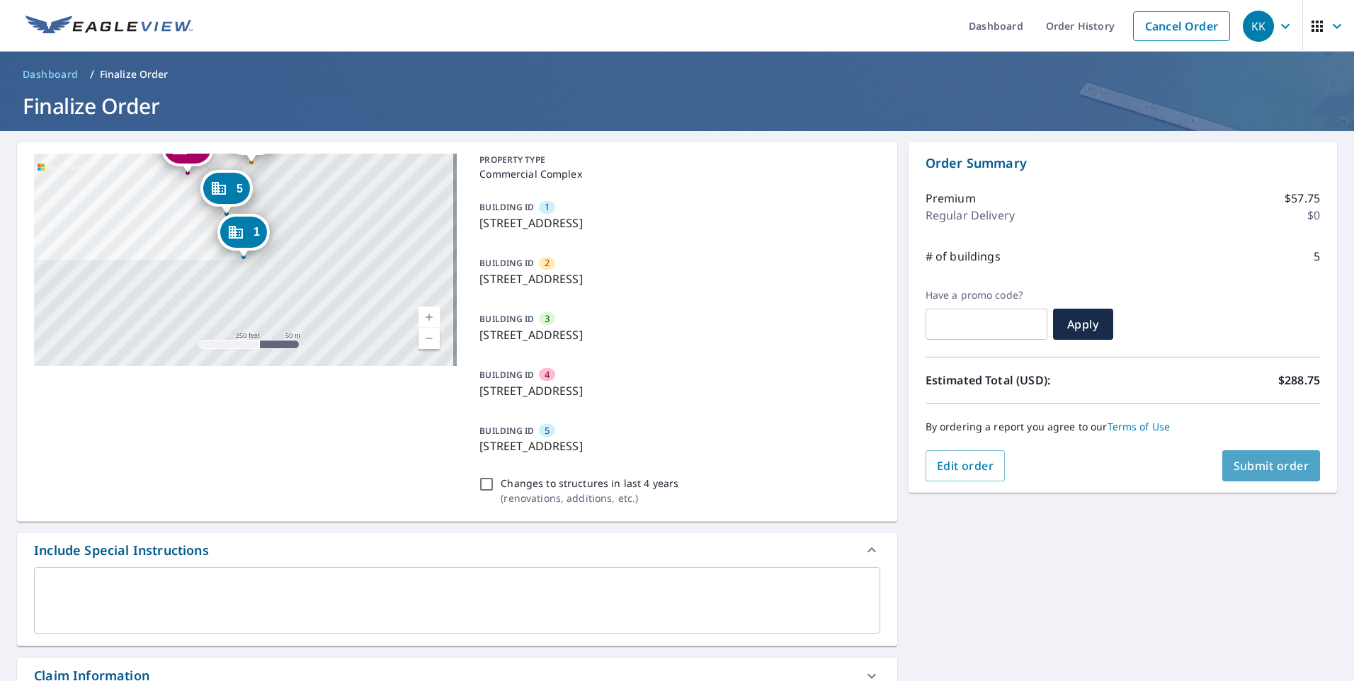
click at [1247, 465] on span "Submit order" at bounding box center [1272, 466] width 76 height 16
checkbox input "true"
